Goal: Task Accomplishment & Management: Use online tool/utility

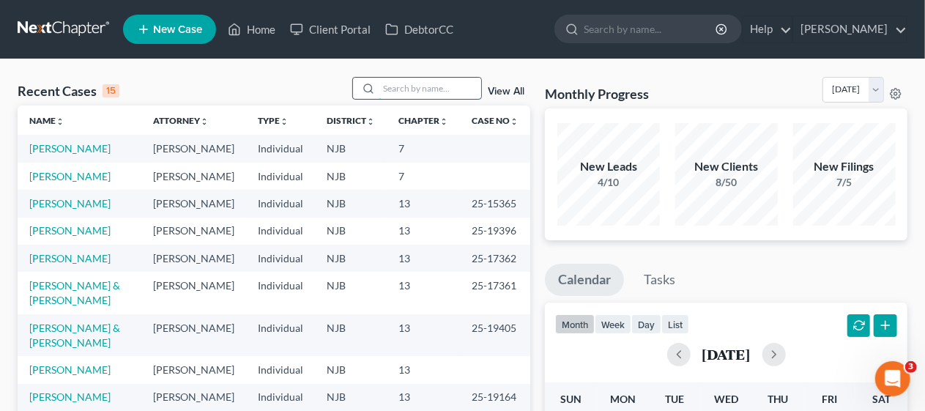
click at [399, 86] on input "search" at bounding box center [430, 88] width 103 height 21
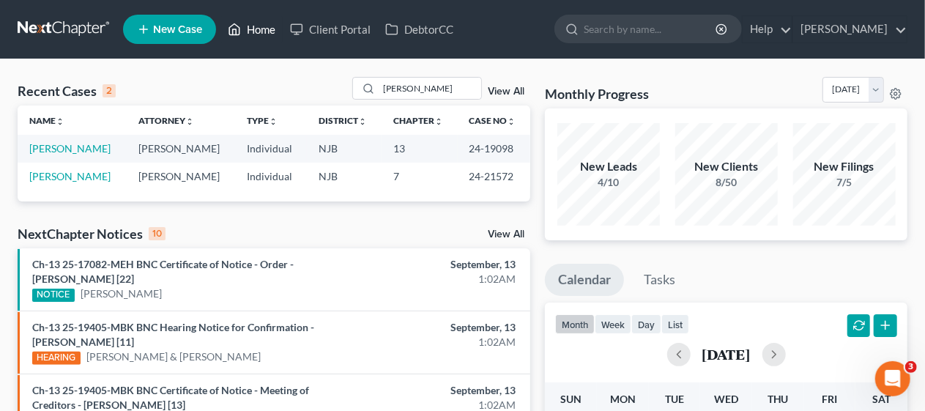
click at [261, 27] on link "Home" at bounding box center [252, 29] width 62 height 26
click at [259, 26] on link "Home" at bounding box center [252, 29] width 62 height 26
click at [418, 89] on input "[PERSON_NAME]" at bounding box center [430, 88] width 103 height 21
type input "s"
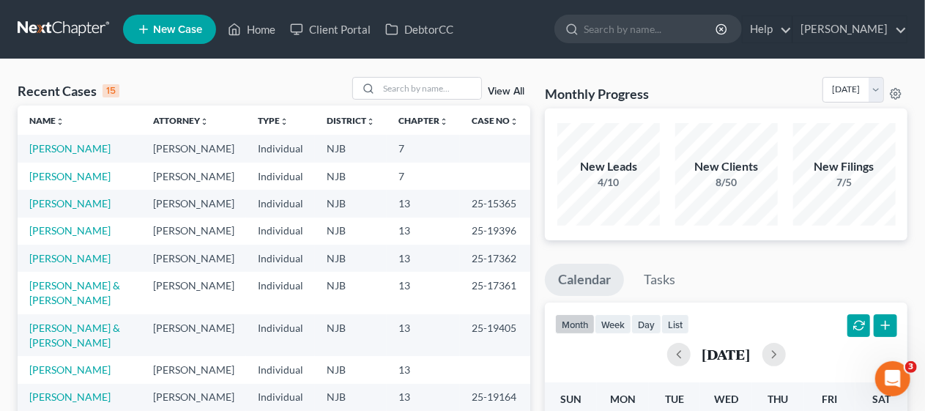
click at [511, 89] on link "View All" at bounding box center [506, 91] width 37 height 10
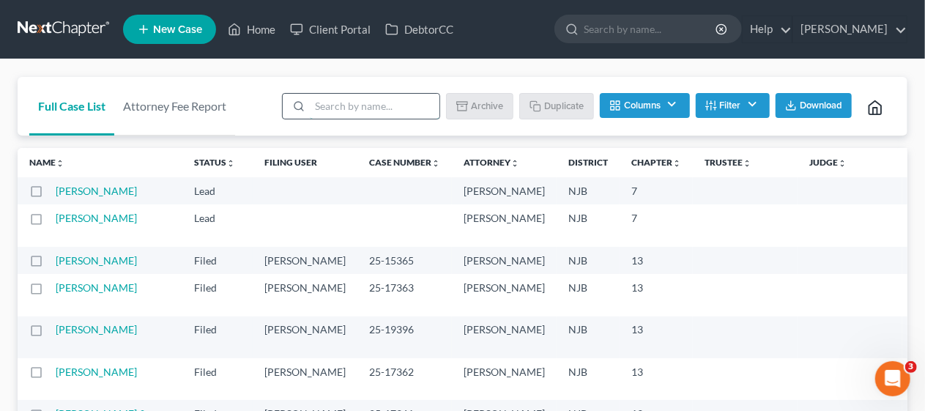
click at [362, 108] on input "search" at bounding box center [375, 106] width 130 height 25
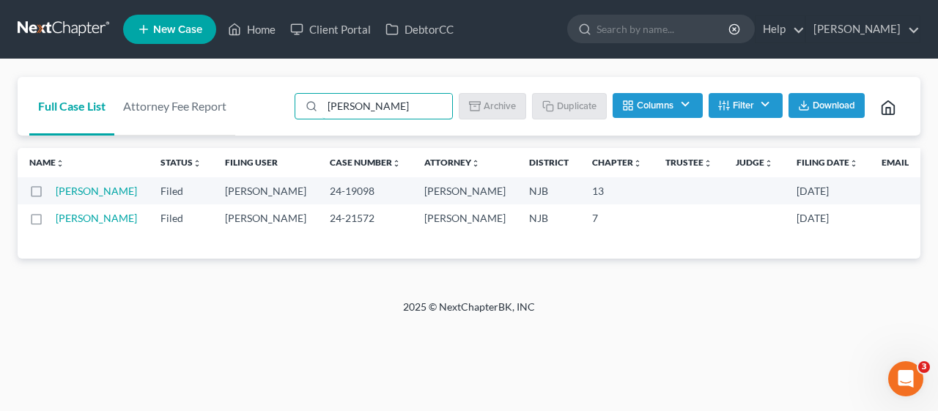
click at [50, 195] on label at bounding box center [50, 195] width 0 height 0
type input "[PERSON_NAME]"
click at [56, 193] on input "checkbox" at bounding box center [61, 189] width 10 height 10
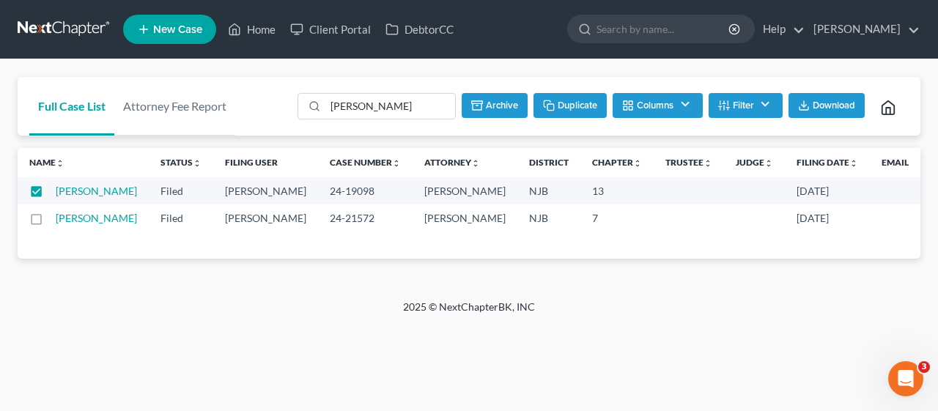
click at [572, 105] on button "Duplicate" at bounding box center [569, 105] width 73 height 25
checkbox input "false"
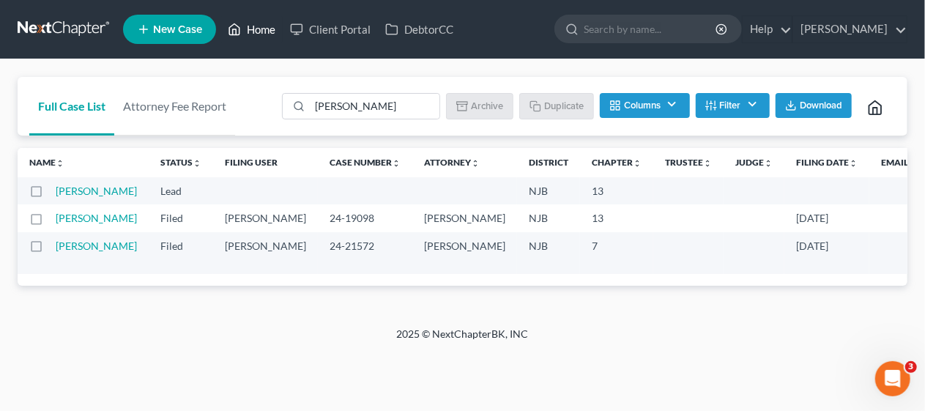
click at [259, 31] on link "Home" at bounding box center [252, 29] width 62 height 26
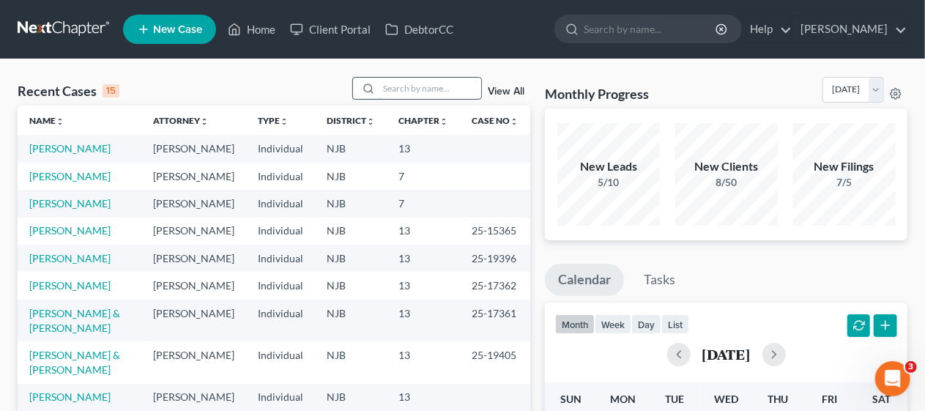
click at [385, 84] on input "search" at bounding box center [430, 88] width 103 height 21
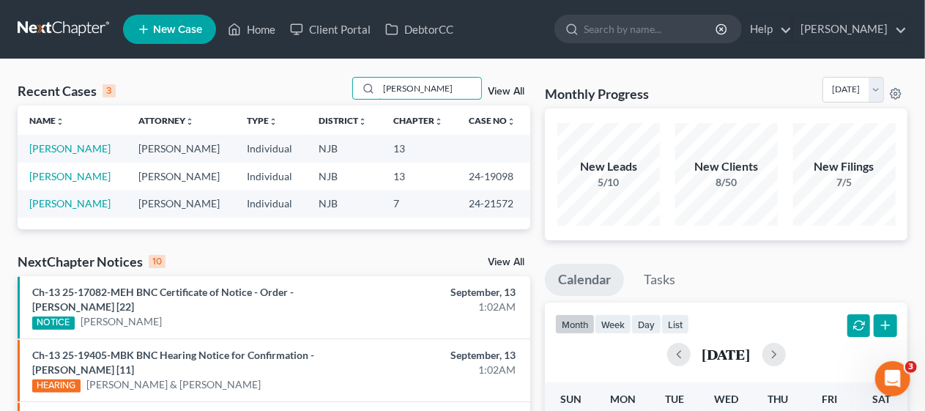
type input "[PERSON_NAME]"
